Goal: Find specific page/section: Find specific page/section

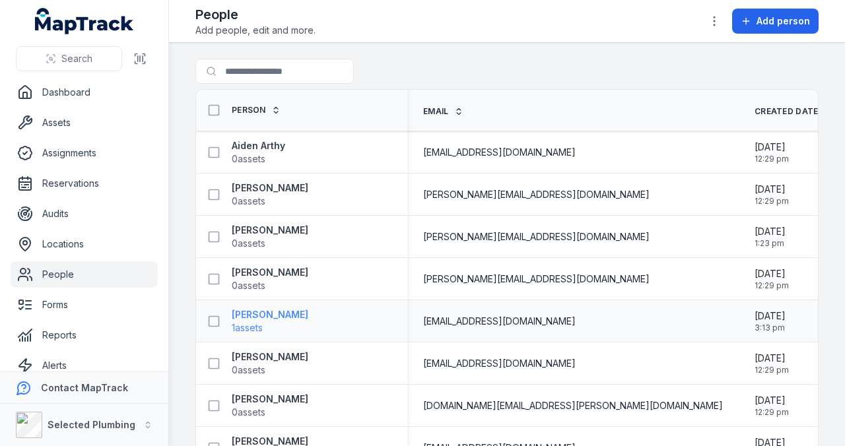
click at [276, 318] on strong "[PERSON_NAME]" at bounding box center [270, 314] width 77 height 13
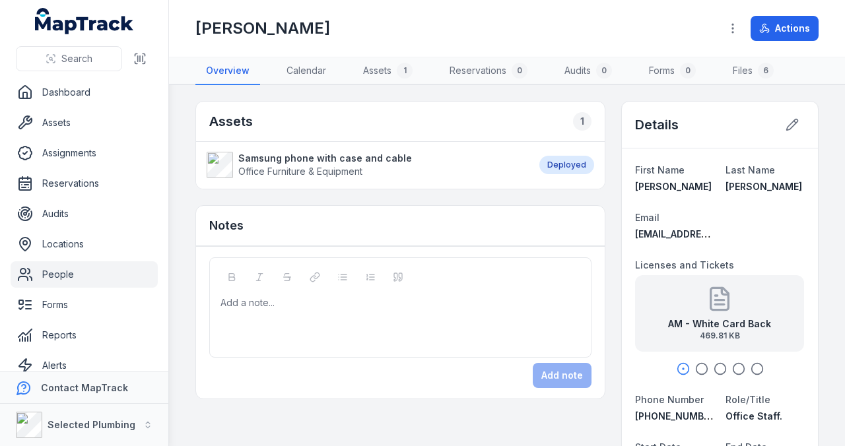
click at [695, 366] on icon "button" at bounding box center [701, 368] width 13 height 13
click at [714, 366] on icon "button" at bounding box center [720, 368] width 13 height 13
click at [732, 365] on icon "button" at bounding box center [738, 368] width 13 height 13
click at [751, 363] on icon "button" at bounding box center [757, 368] width 13 height 13
click at [57, 271] on link "People" at bounding box center [84, 274] width 147 height 26
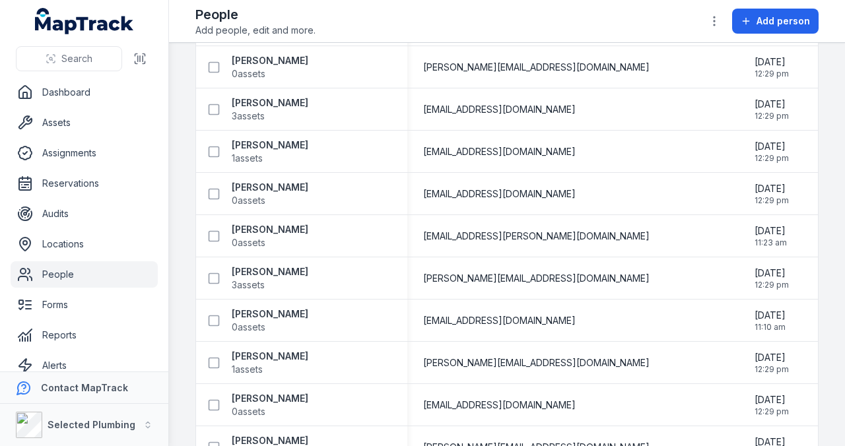
scroll to position [3212, 0]
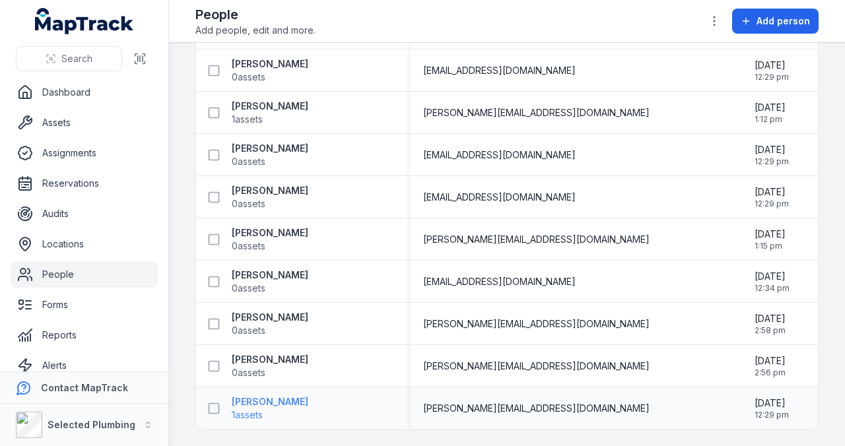
click at [267, 399] on strong "[PERSON_NAME]" at bounding box center [270, 401] width 77 height 13
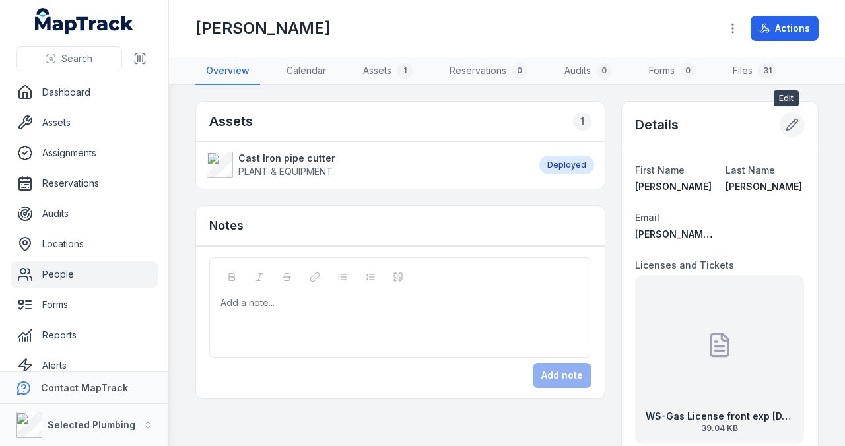
click at [787, 121] on icon at bounding box center [792, 124] width 13 height 13
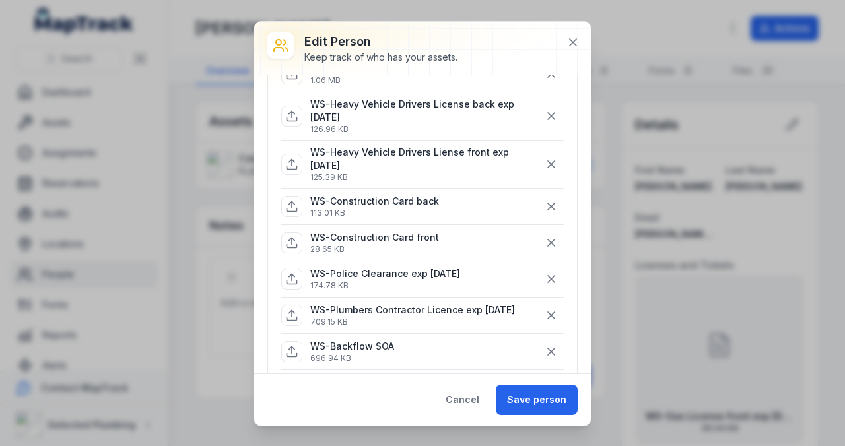
scroll to position [211, 0]
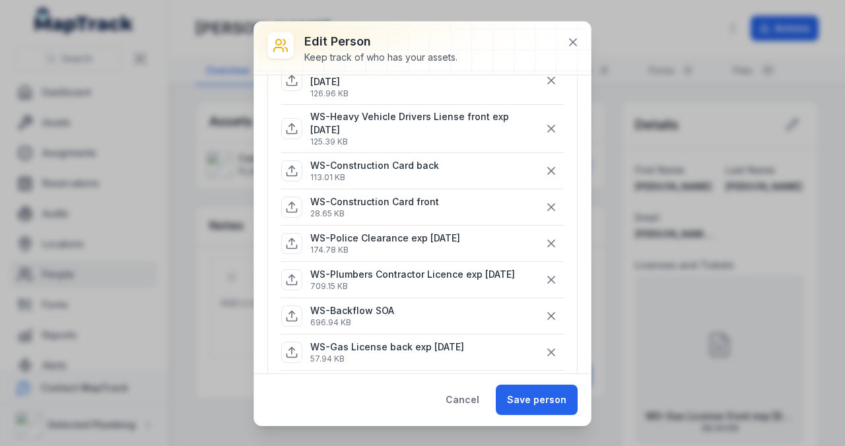
click at [407, 268] on p "WS-Plumbers Contractor Licence exp [DATE]" at bounding box center [412, 274] width 205 height 13
click at [574, 34] on button at bounding box center [573, 42] width 25 height 25
